Goal: Navigation & Orientation: Go to known website

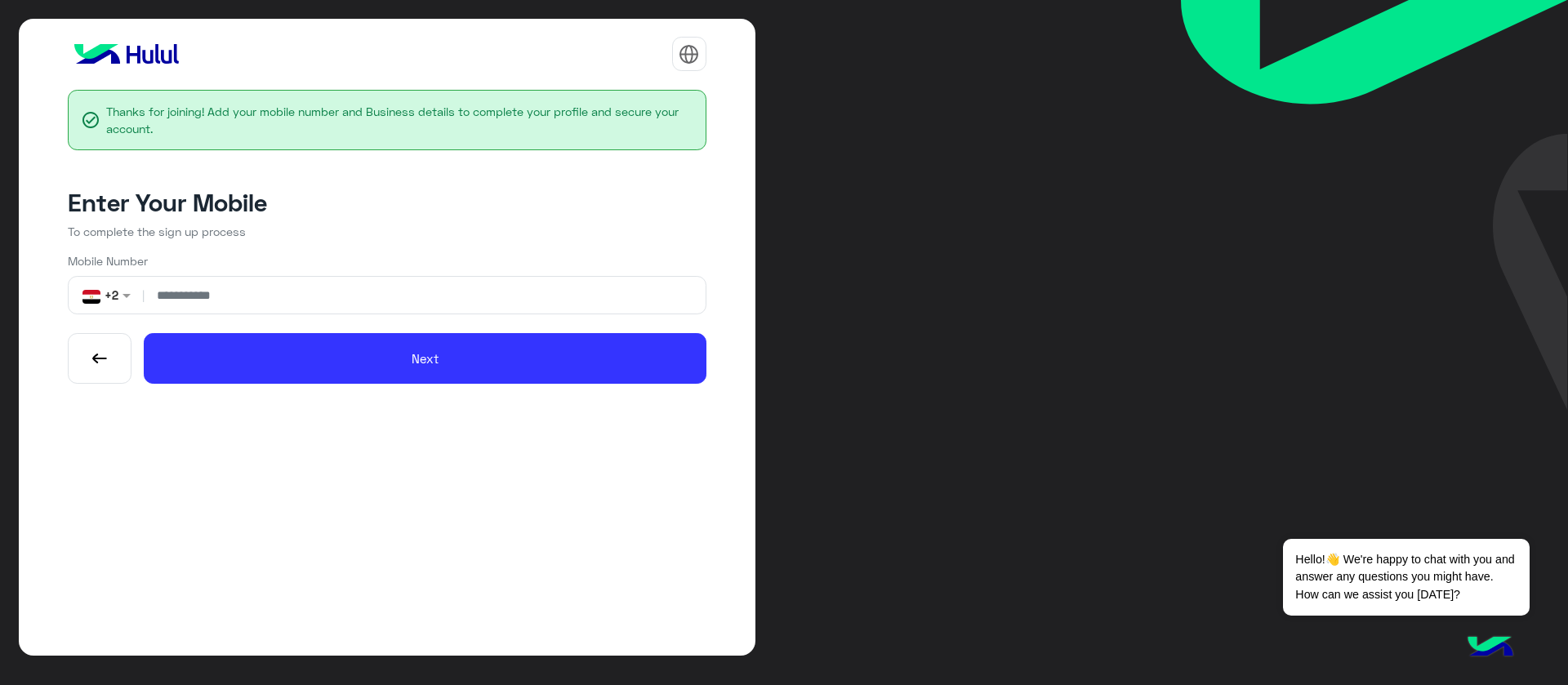
click at [99, 351] on img "button" at bounding box center [100, 359] width 19 height 19
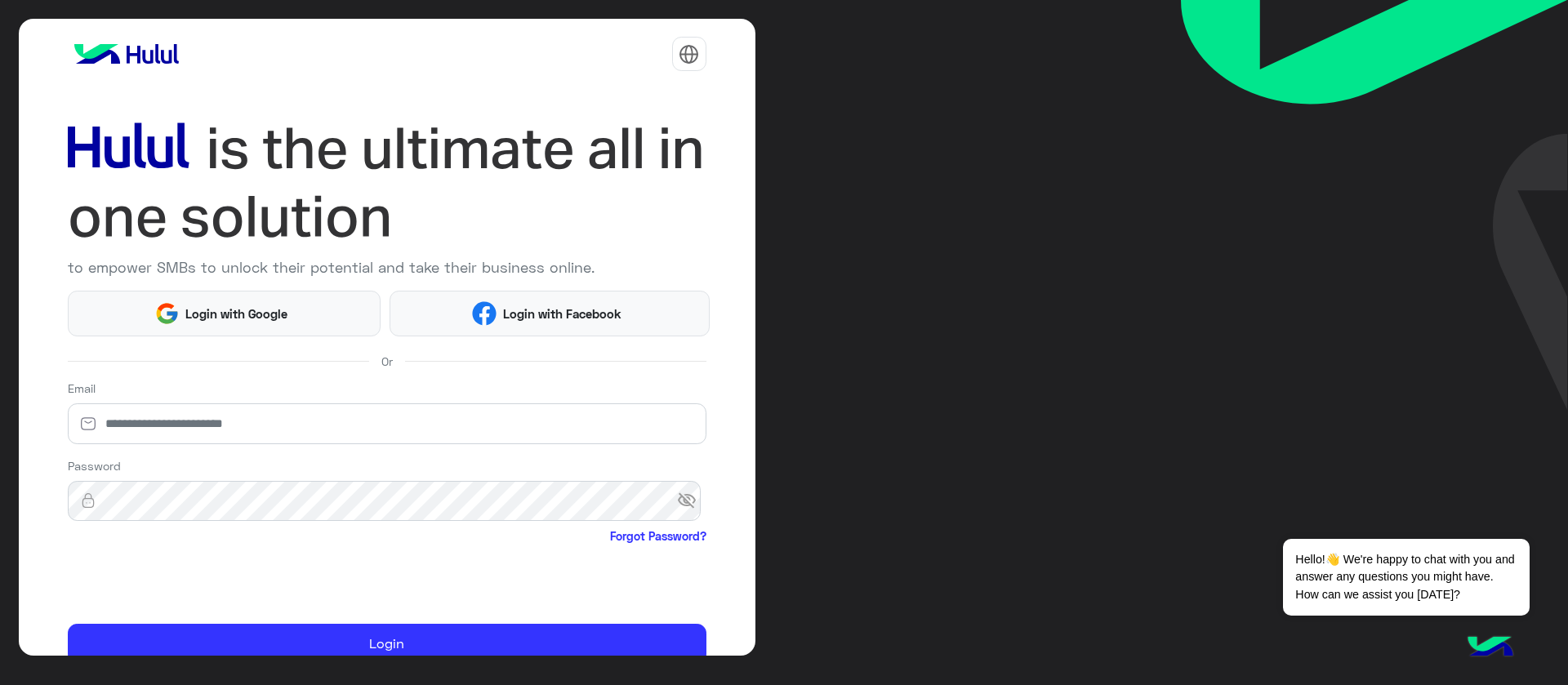
scroll to position [74, 0]
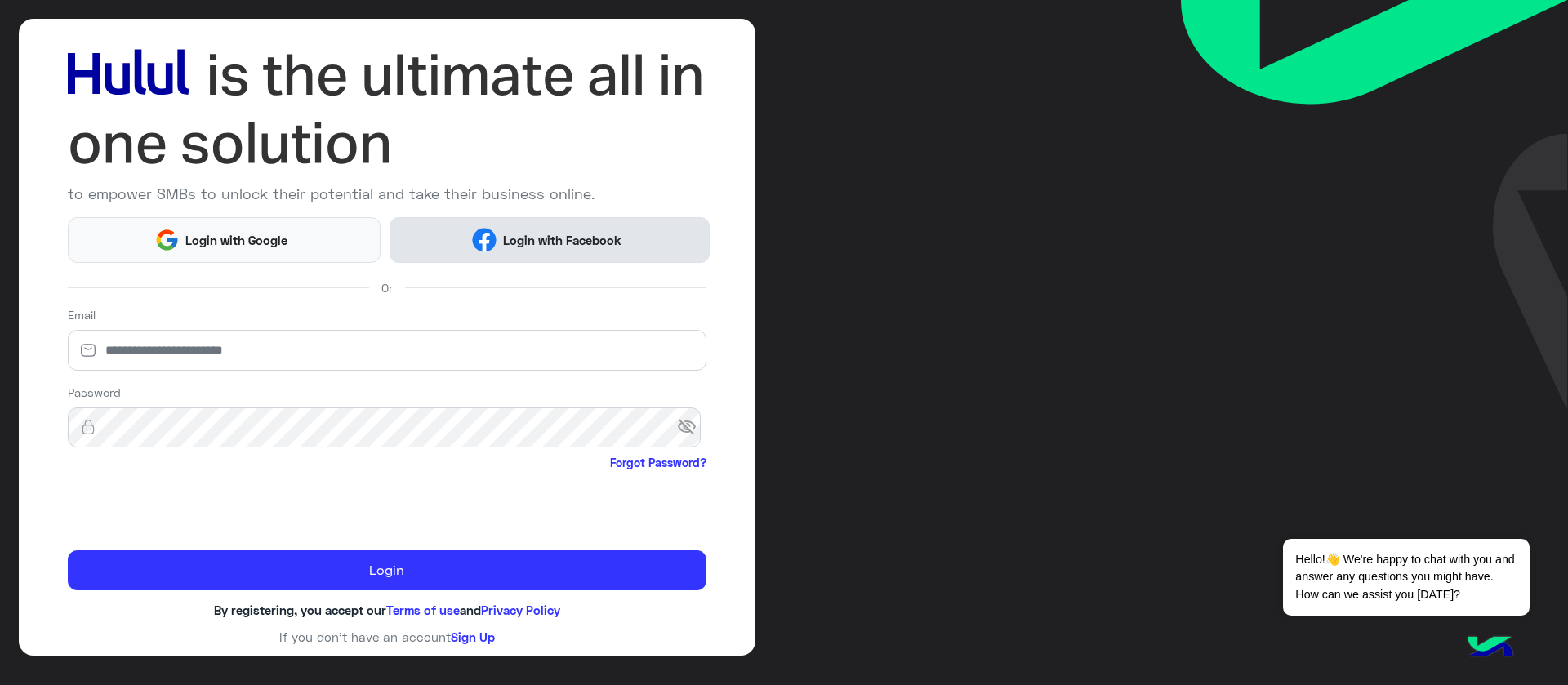
click at [438, 251] on button "Login with Facebook" at bounding box center [550, 239] width 319 height 45
